Goal: Transaction & Acquisition: Purchase product/service

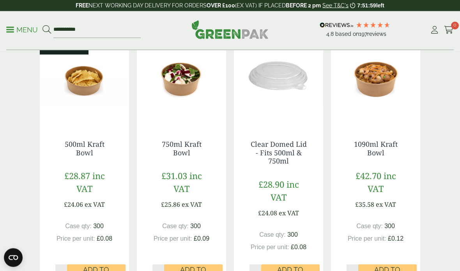
scroll to position [179, 0]
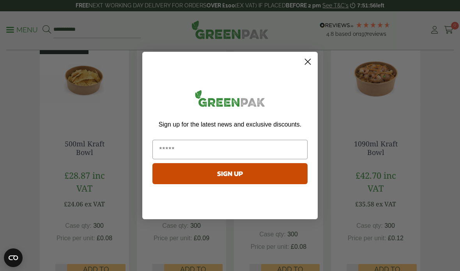
click at [309, 68] on circle "Close dialog" at bounding box center [307, 61] width 13 height 13
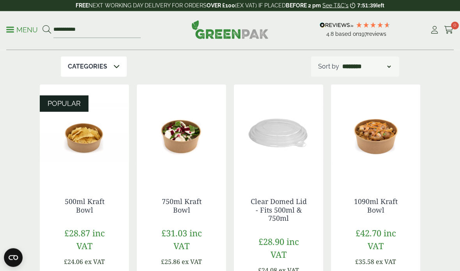
scroll to position [121, 0]
click at [288, 210] on link "Clear Domed Lid - Fits 500ml & 750ml" at bounding box center [279, 210] width 56 height 26
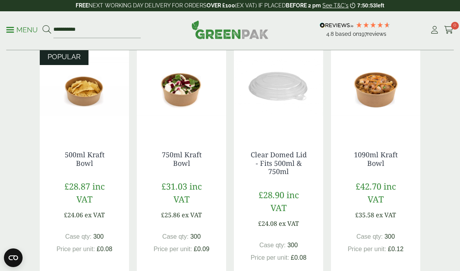
scroll to position [169, 0]
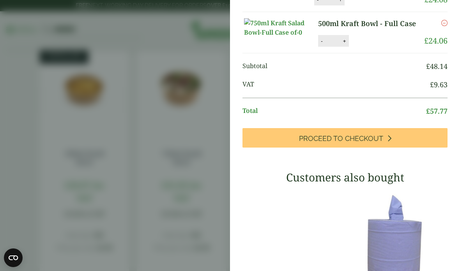
scroll to position [99, 0]
click at [407, 147] on link "Proceed to Checkout" at bounding box center [344, 137] width 205 height 19
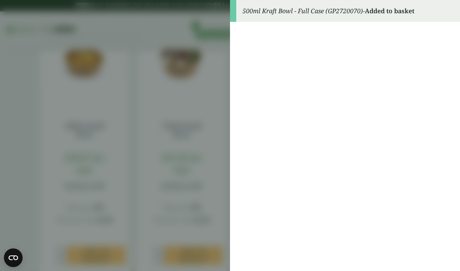
scroll to position [0, 0]
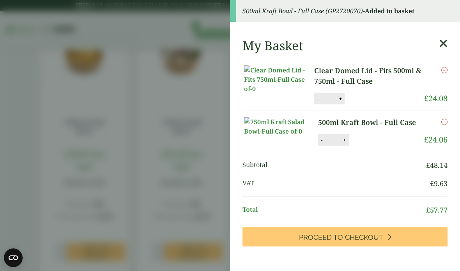
click at [443, 74] on link "Remove" at bounding box center [444, 69] width 6 height 9
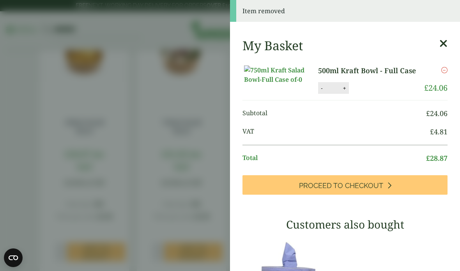
click at [443, 71] on icon "Remove this item" at bounding box center [444, 70] width 6 height 6
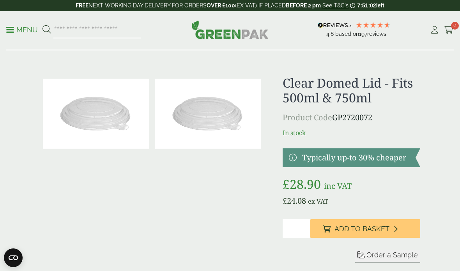
click at [392, 229] on button "Add to Basket" at bounding box center [365, 228] width 110 height 19
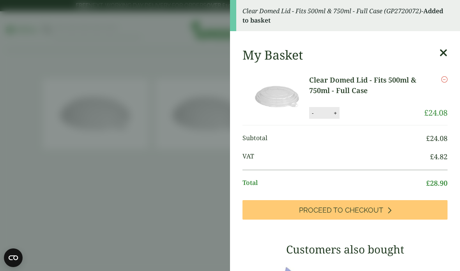
click at [442, 55] on icon at bounding box center [443, 53] width 8 height 11
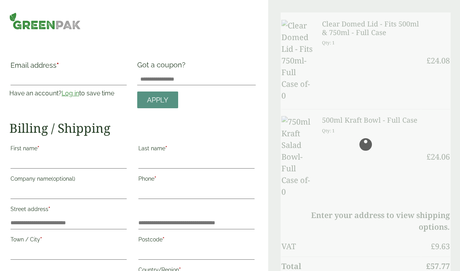
select select "**"
